Goal: Use online tool/utility: Use online tool/utility

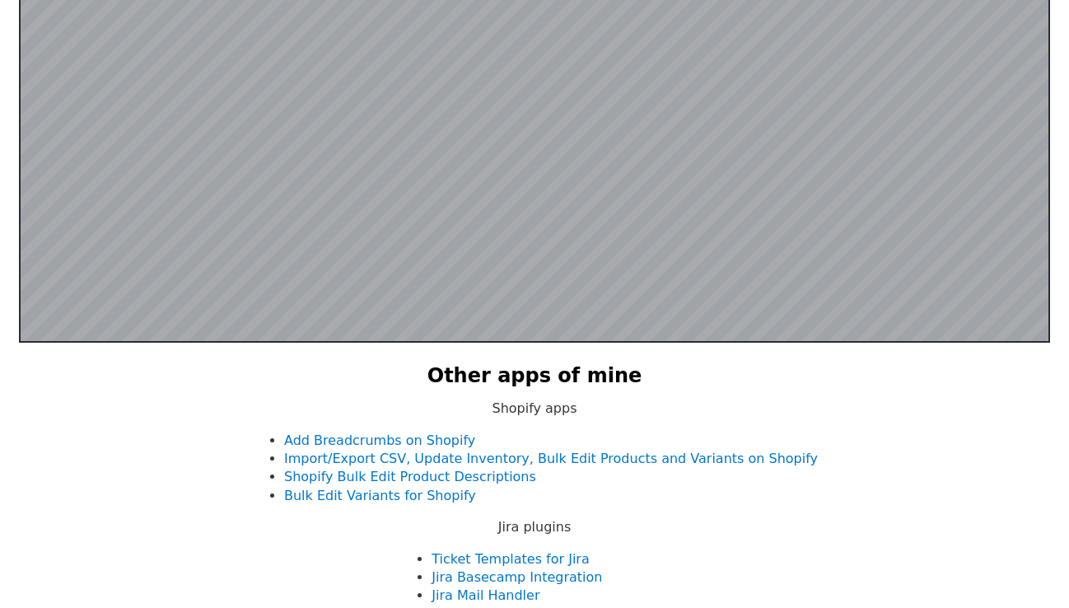
scroll to position [321, 0]
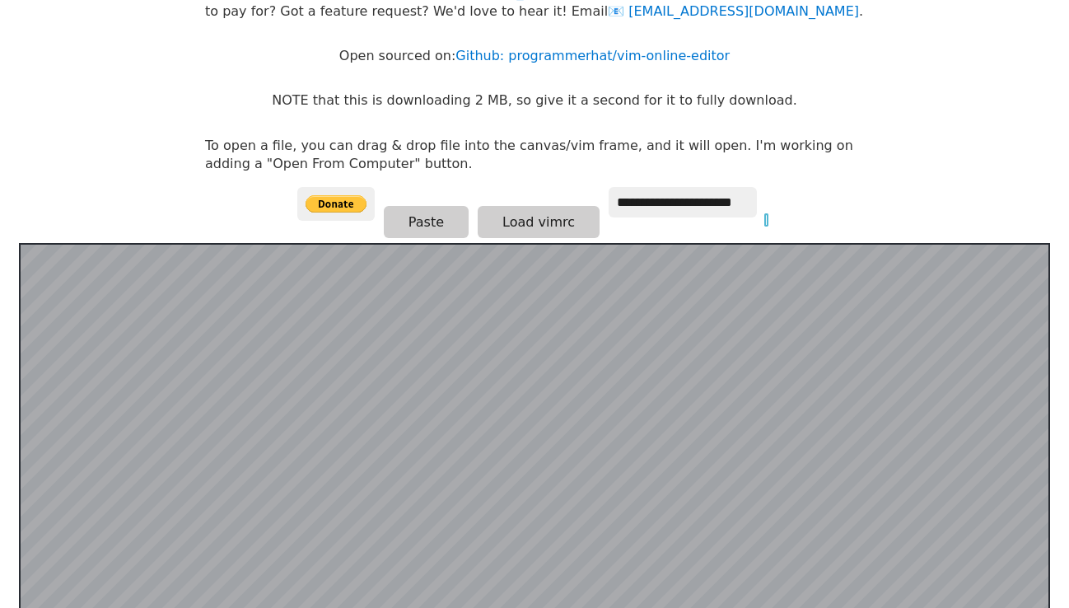
scroll to position [101, 0]
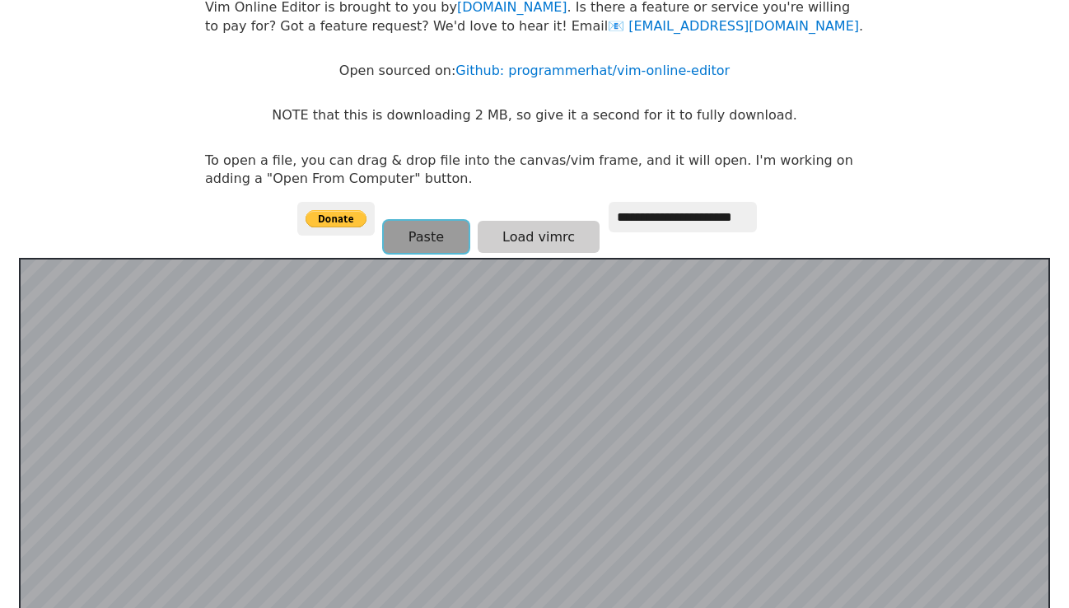
click at [437, 230] on button "Paste" at bounding box center [426, 237] width 85 height 32
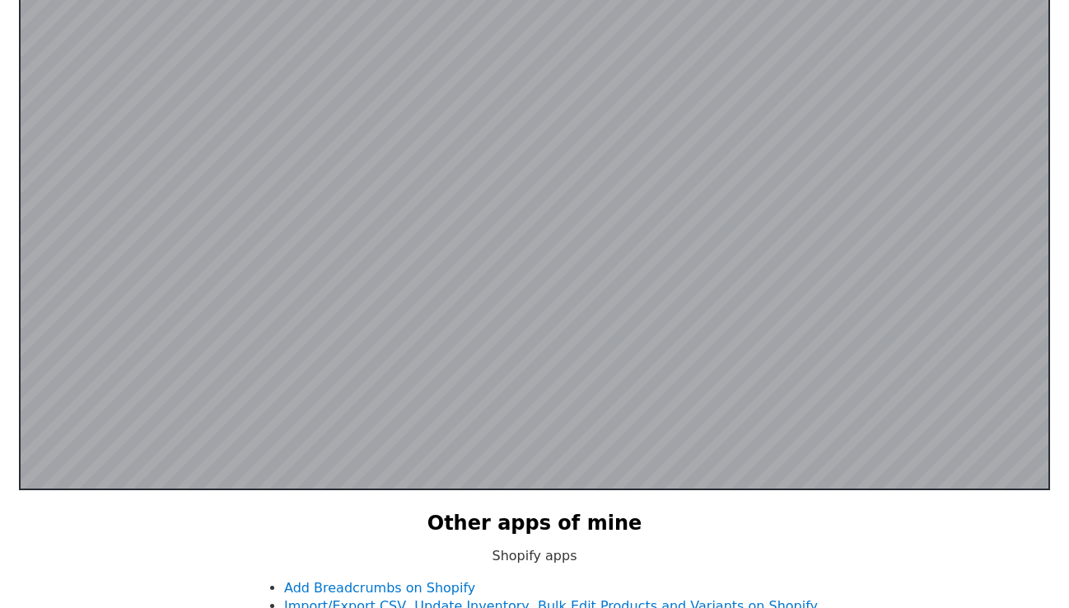
scroll to position [0, 0]
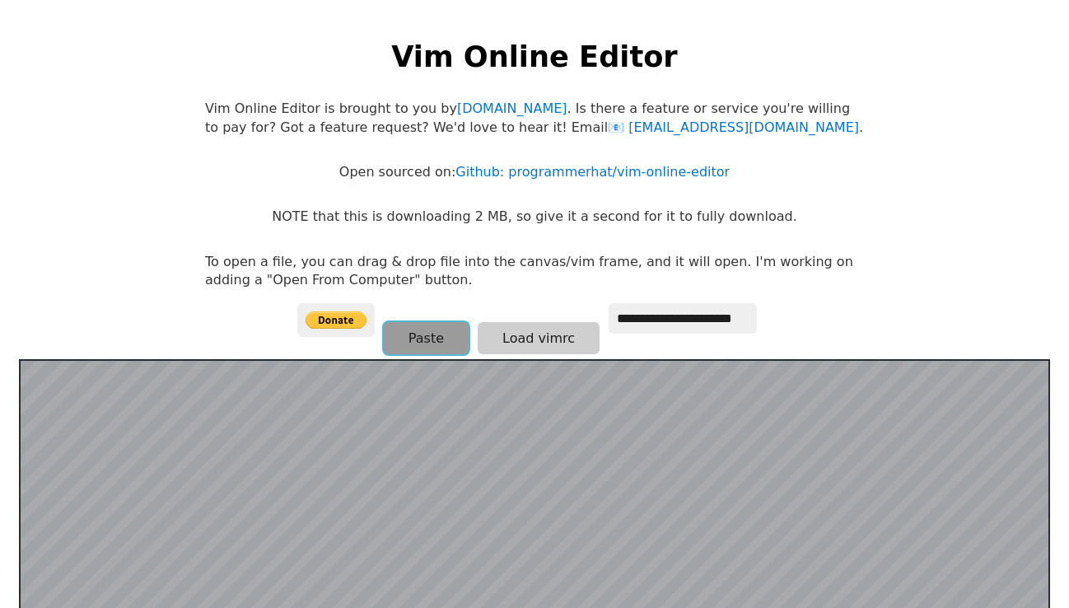
click at [419, 345] on button "Paste" at bounding box center [426, 338] width 85 height 32
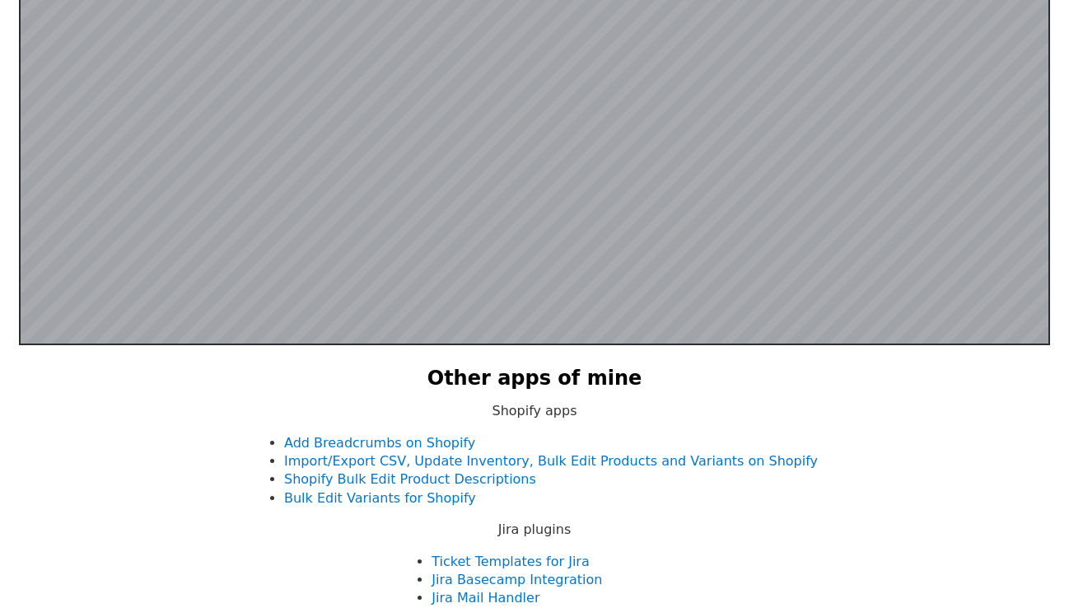
scroll to position [321, 0]
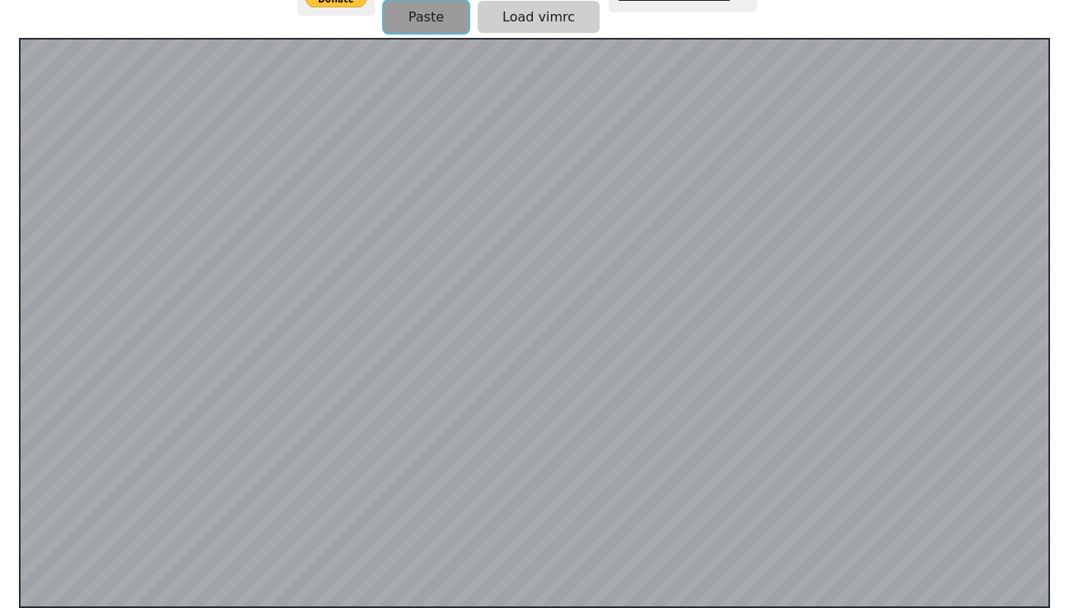
click at [405, 14] on button "Paste" at bounding box center [426, 17] width 85 height 32
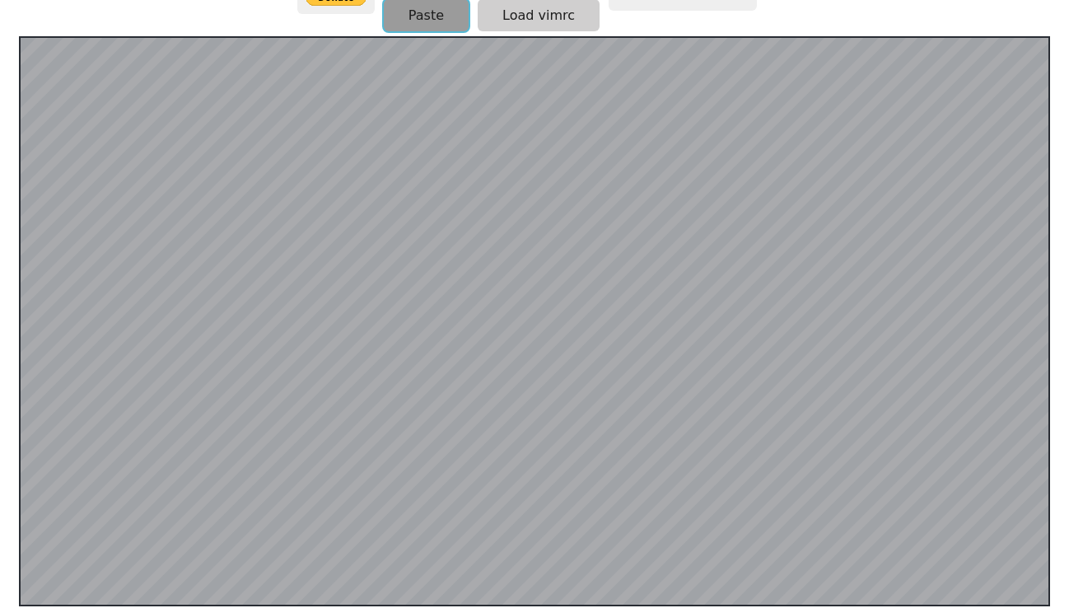
click at [405, 14] on button "Paste" at bounding box center [426, 15] width 85 height 32
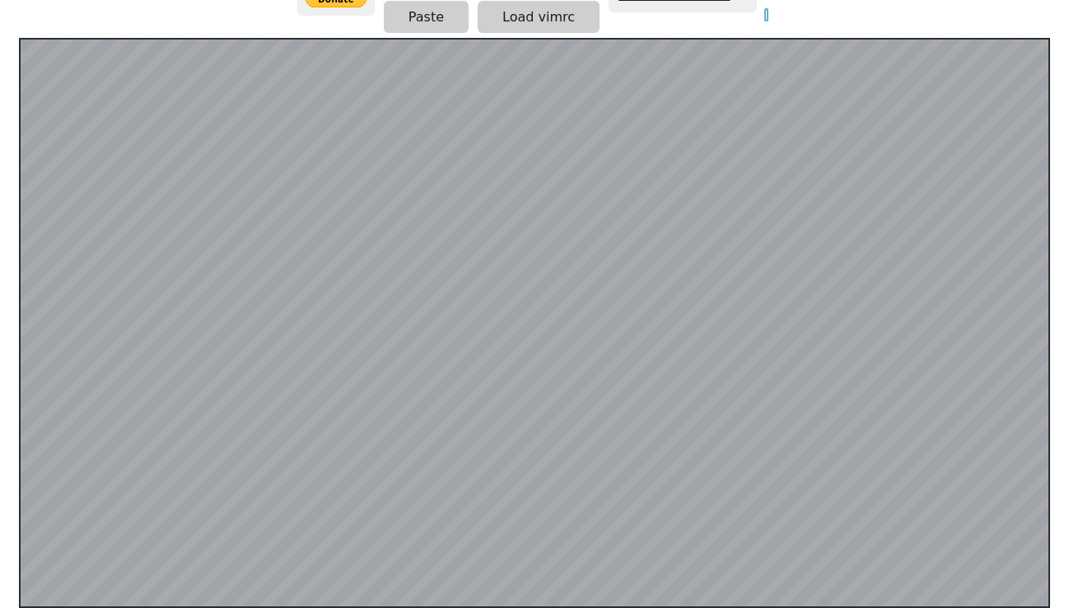
scroll to position [0, 0]
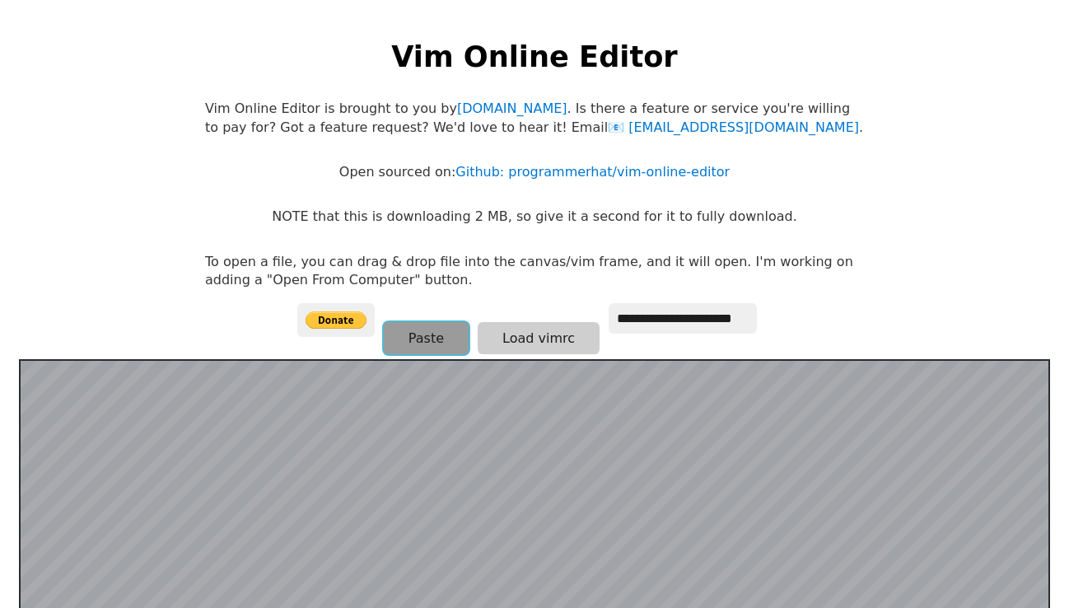
click at [418, 338] on button "Paste" at bounding box center [426, 338] width 85 height 32
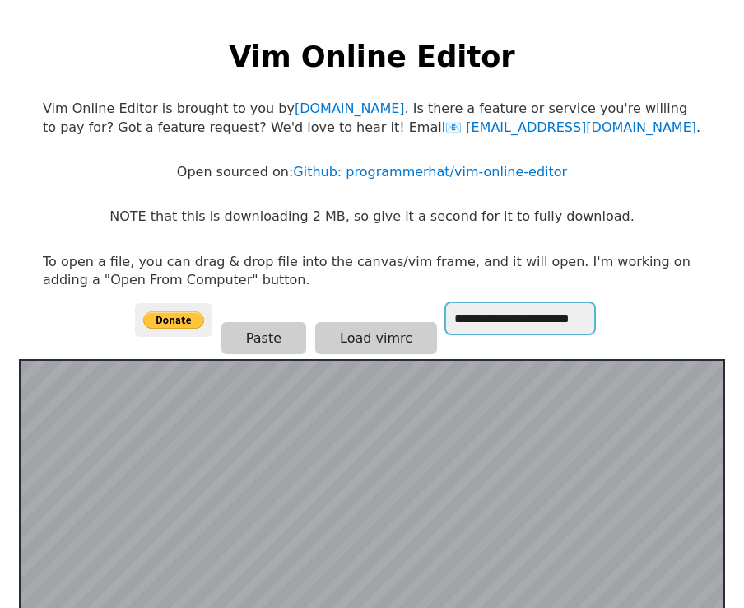
click at [507, 323] on input "**********" at bounding box center [520, 318] width 148 height 30
click at [499, 323] on input "**********" at bounding box center [520, 318] width 148 height 30
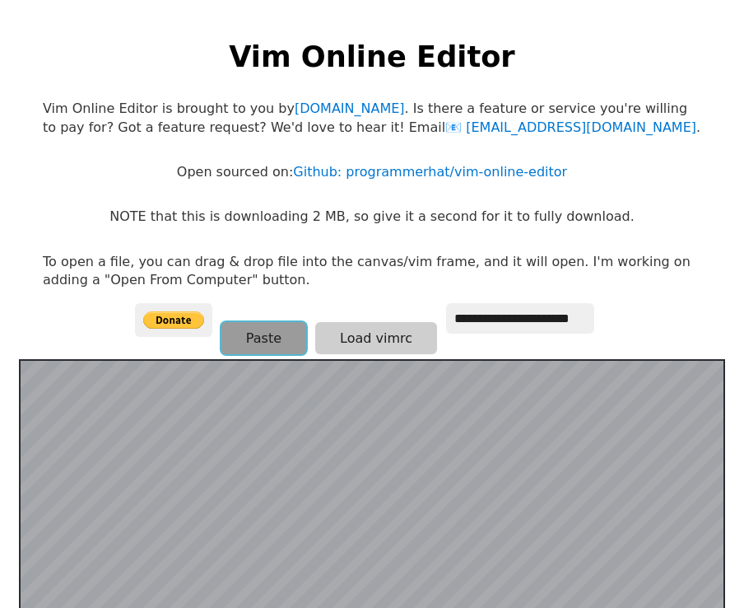
click at [287, 345] on button "Paste" at bounding box center [263, 338] width 85 height 32
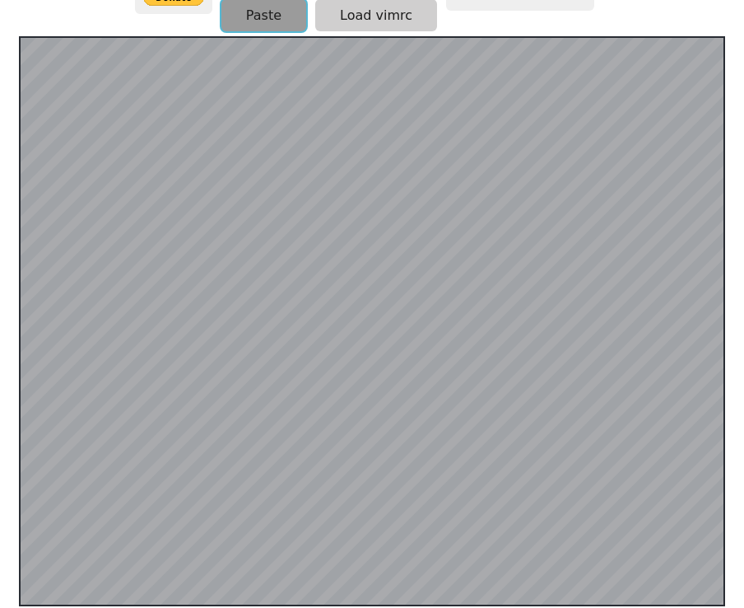
click at [237, 2] on button "Paste" at bounding box center [263, 15] width 85 height 32
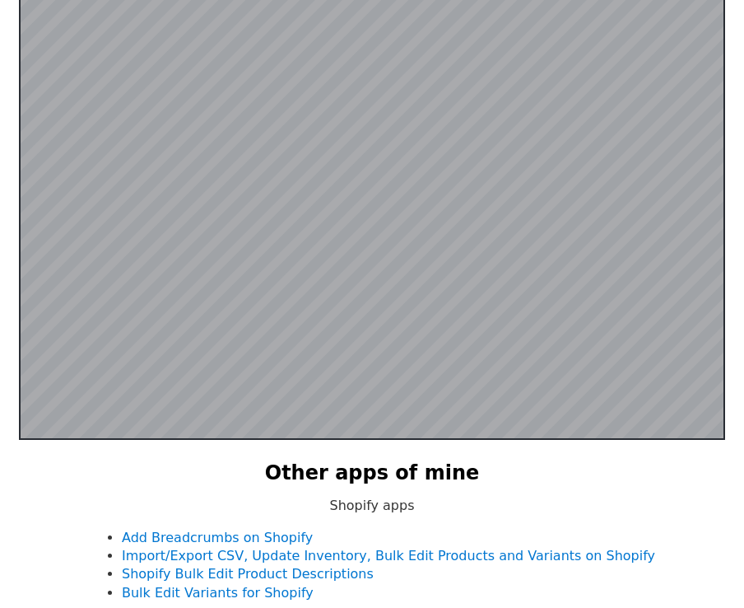
scroll to position [0, 0]
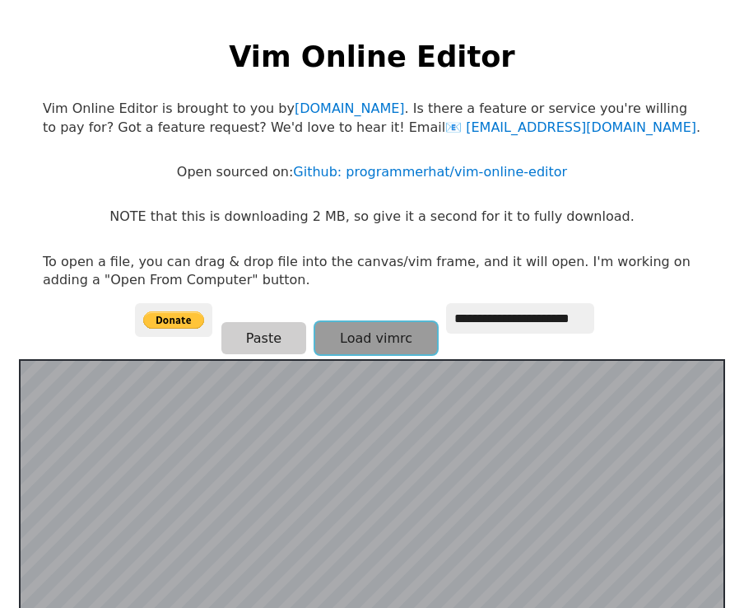
click at [361, 339] on button "Load vimrc" at bounding box center [376, 338] width 122 height 32
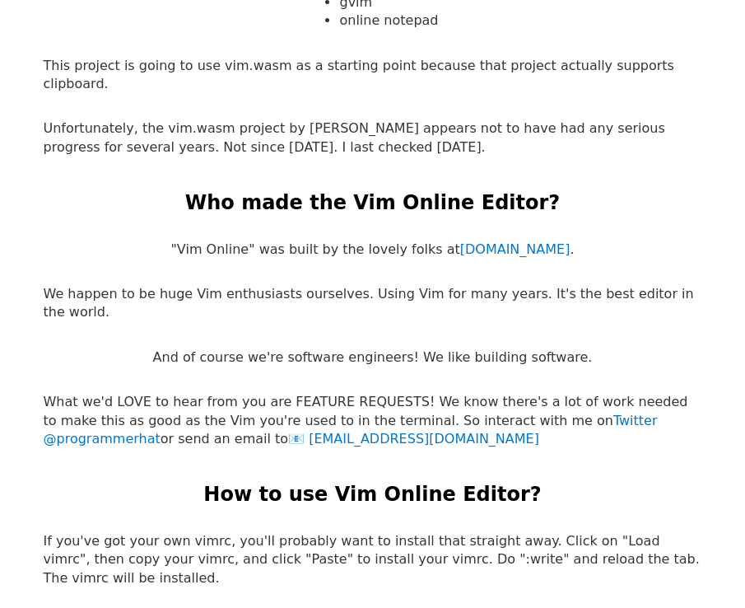
scroll to position [2917, 0]
